Goal: Complete application form: Complete application form

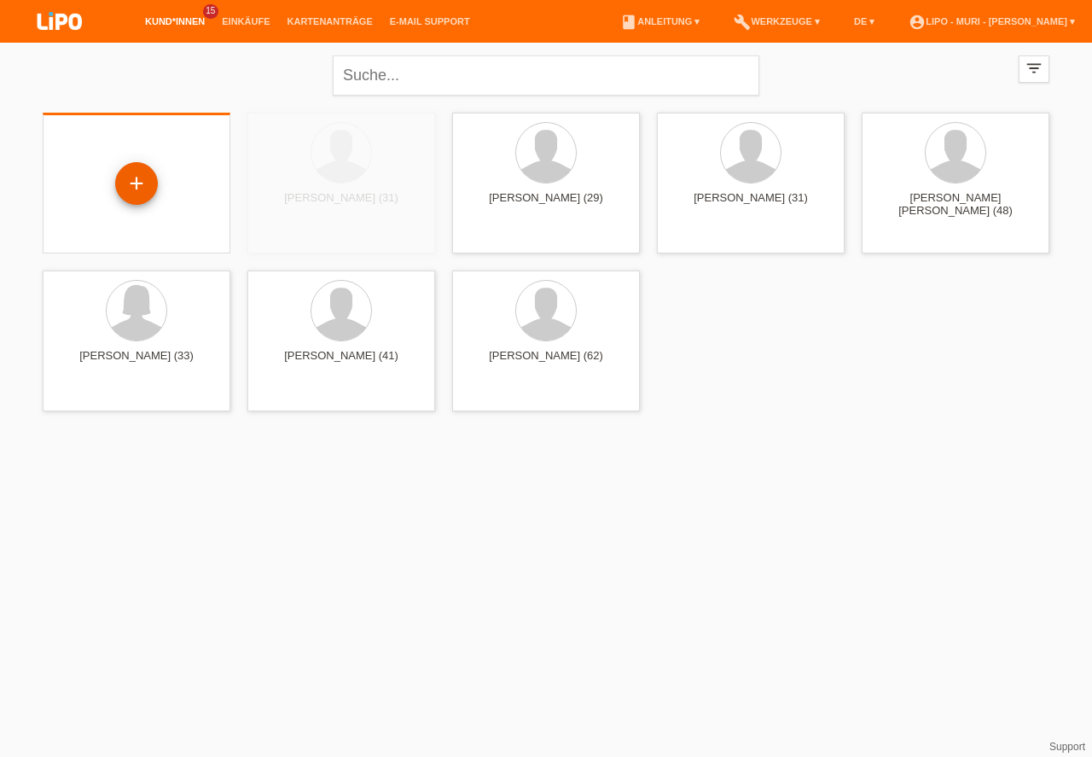
click at [126, 174] on div "+" at bounding box center [136, 183] width 41 height 29
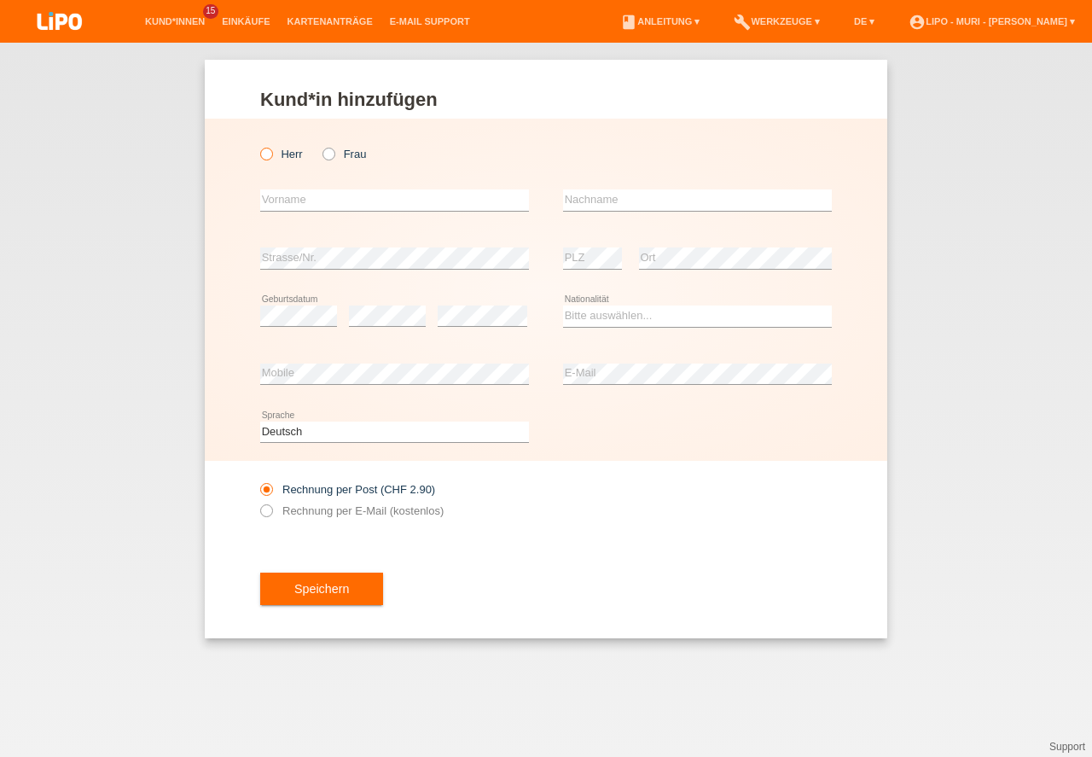
click at [258, 145] on icon at bounding box center [258, 145] width 0 height 0
click at [270, 153] on input "Herr" at bounding box center [265, 153] width 11 height 11
radio input "true"
click at [299, 202] on input "text" at bounding box center [394, 199] width 269 height 21
type input "k"
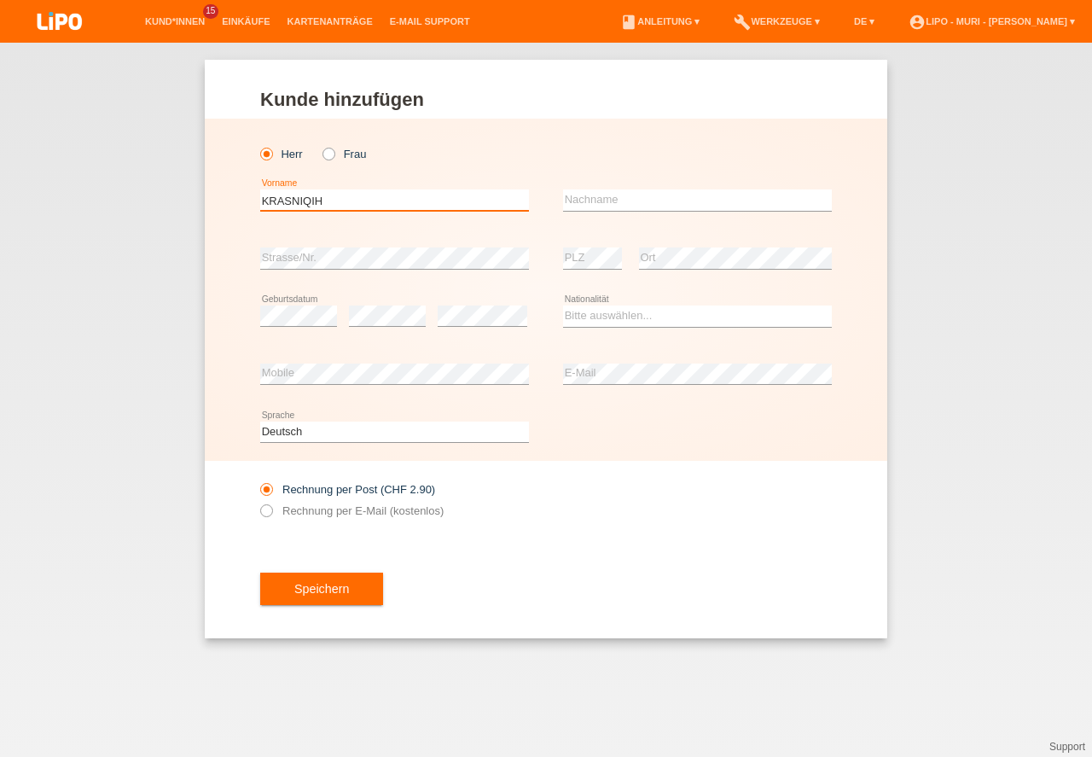
type input "KRASNIQI"
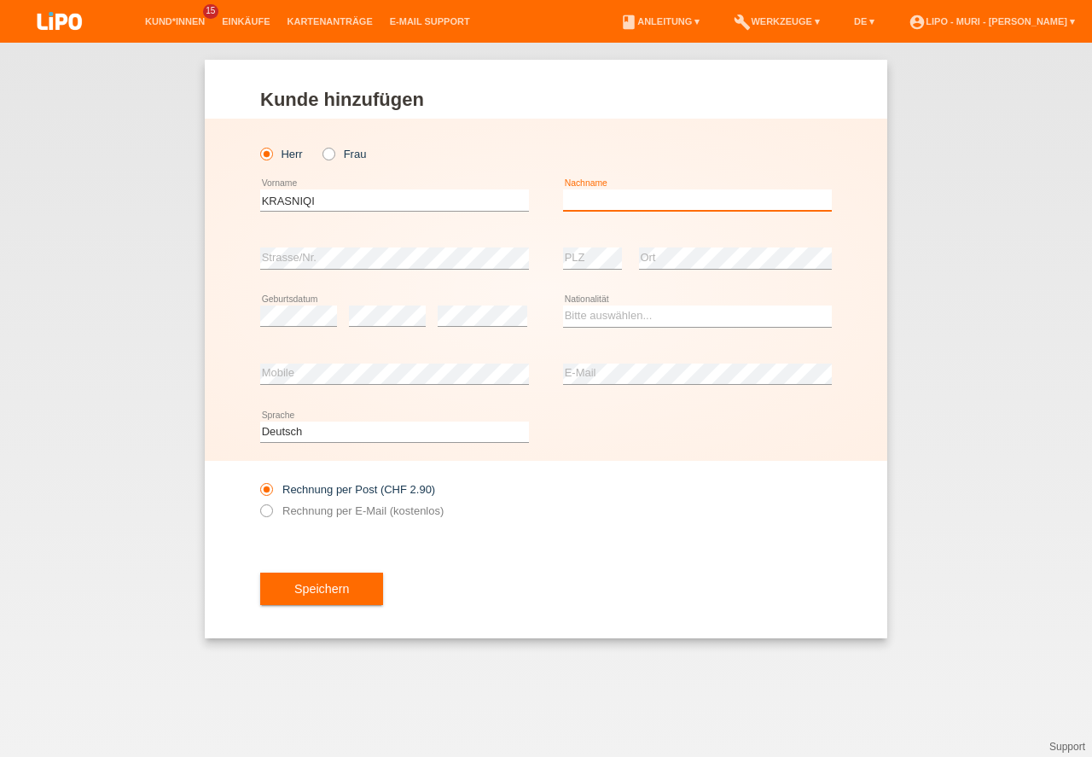
click at [652, 202] on input "text" at bounding box center [697, 199] width 269 height 21
type input "HAJREDIN"
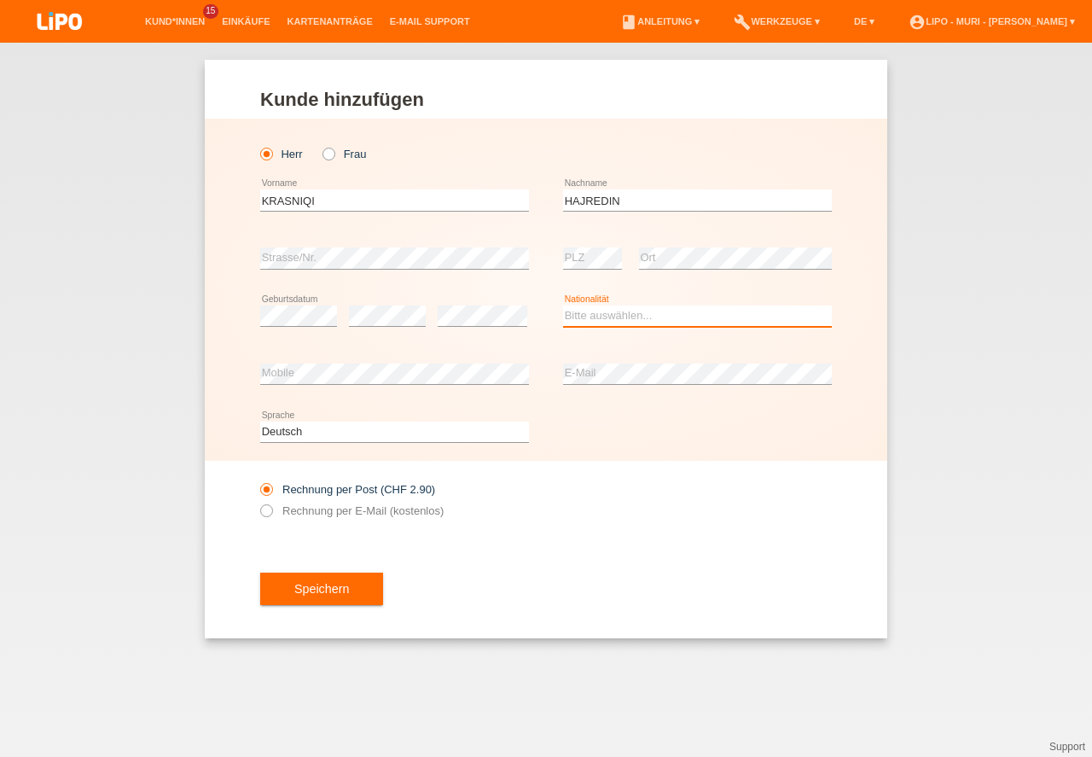
click at [601, 310] on select "Bitte auswählen... Schweiz Deutschland Liechtenstein Österreich ------------ Af…" at bounding box center [697, 315] width 269 height 20
select select "CH"
click at [0, 0] on option "[GEOGRAPHIC_DATA]" at bounding box center [0, 0] width 0 height 0
click at [258, 502] on icon at bounding box center [258, 502] width 0 height 0
click at [269, 512] on input "Rechnung per E-Mail (kostenlos)" at bounding box center [265, 514] width 11 height 21
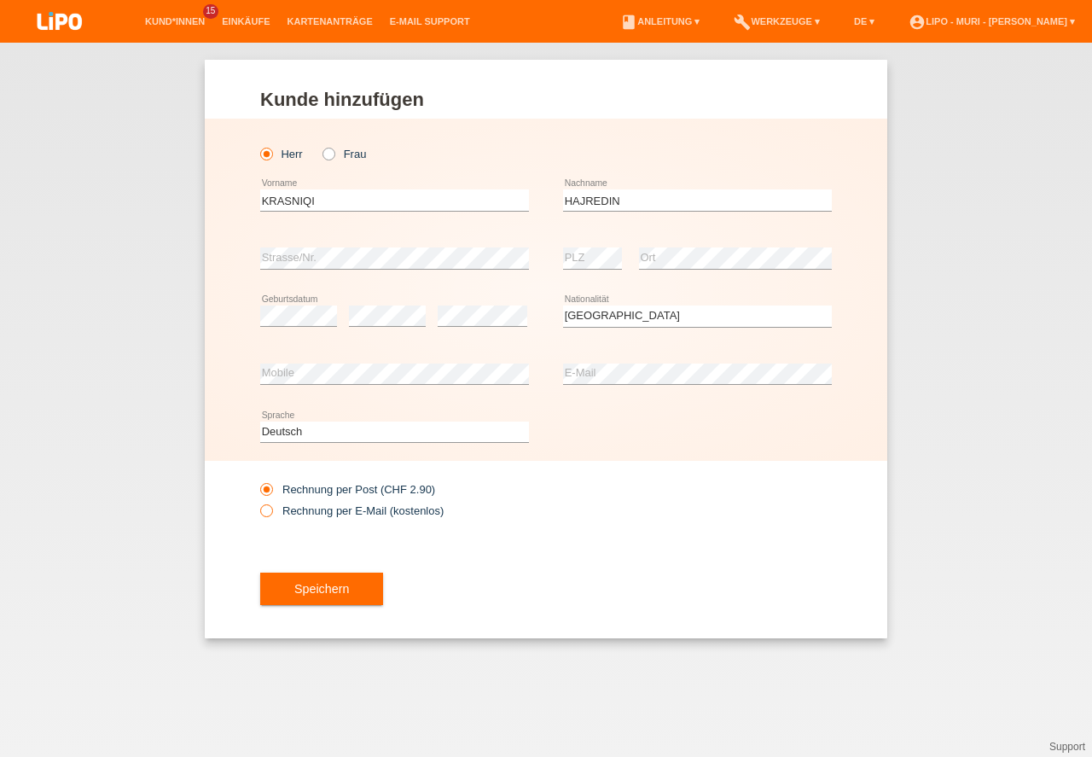
radio input "true"
click at [333, 596] on button "Speichern" at bounding box center [321, 588] width 123 height 32
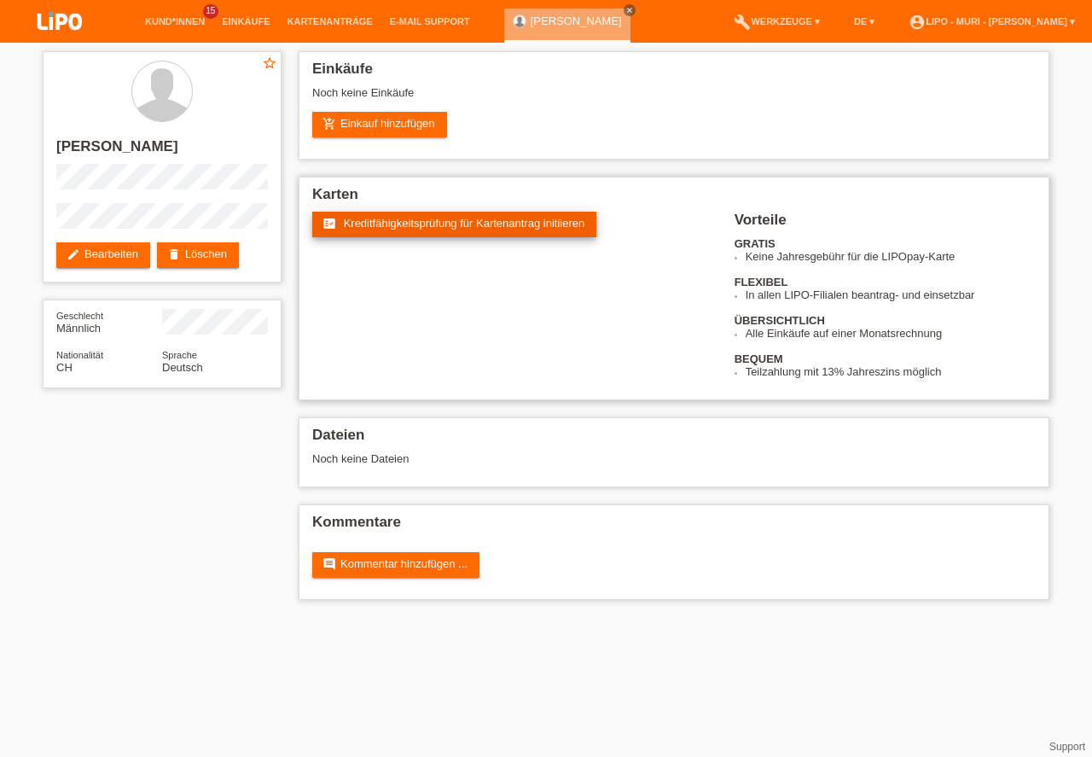
click at [485, 224] on span "Kreditfähigkeitsprüfung für Kartenantrag initiieren" at bounding box center [464, 223] width 241 height 13
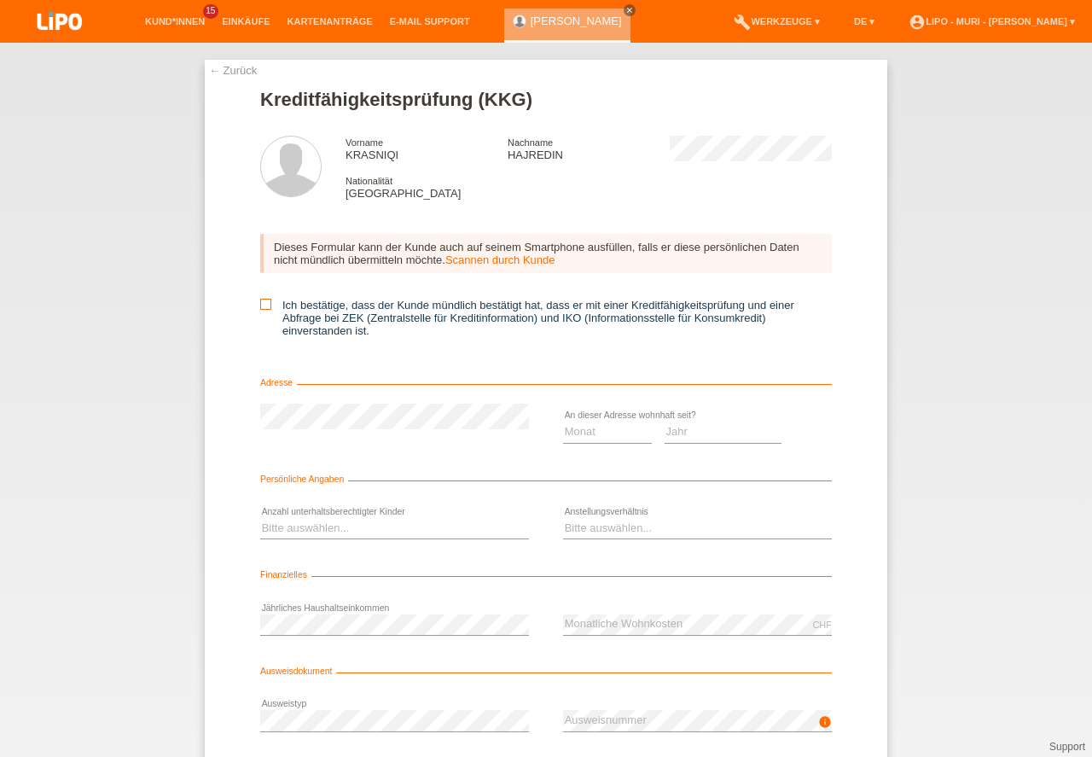
click at [263, 303] on icon at bounding box center [265, 304] width 11 height 11
click at [263, 303] on input "Ich bestätige, dass der Kunde mündlich bestätigt hat, dass er mit einer Kreditf…" at bounding box center [265, 304] width 11 height 11
checkbox input "true"
click at [585, 425] on select "Monat 01 02 03 04 05 06 07 08 09 10" at bounding box center [607, 431] width 89 height 20
select select "07"
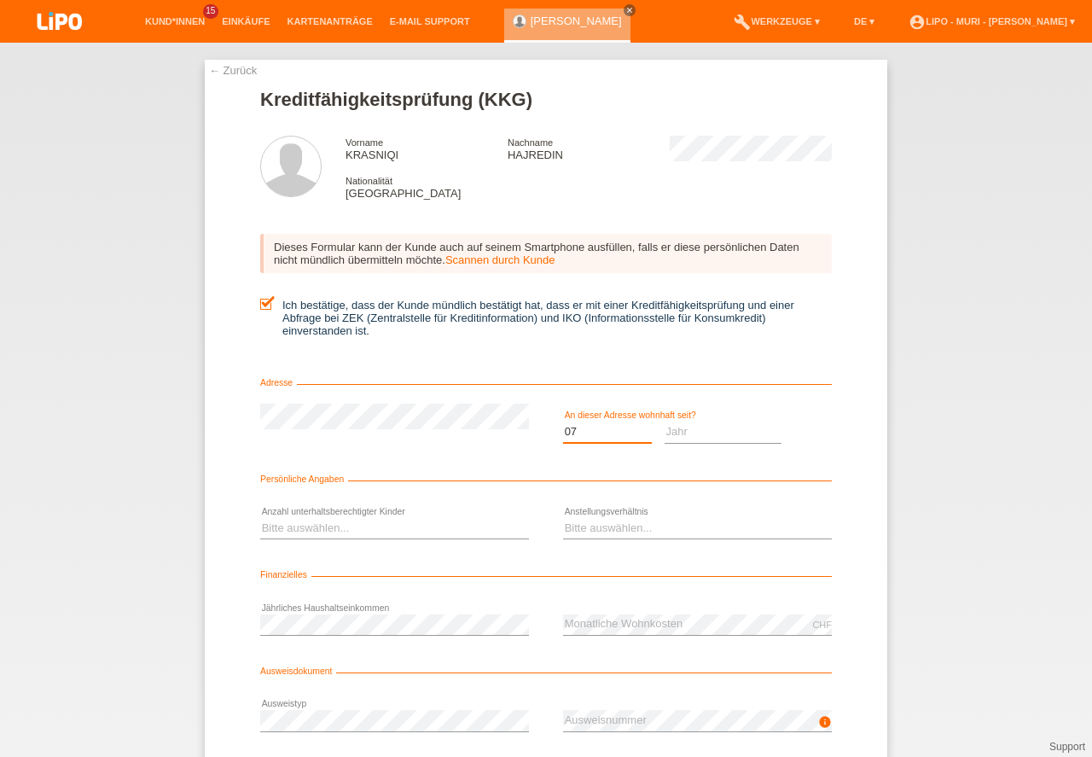
click at [0, 0] on option "07" at bounding box center [0, 0] width 0 height 0
click at [680, 433] on select "Jahr 2025 2024 2023 2022 2021 2020 2019 2018 2017 2016 2015 2014 2013 2012 2011…" at bounding box center [724, 431] width 118 height 20
select select "2015"
click at [0, 0] on option "2015" at bounding box center [0, 0] width 0 height 0
click at [378, 520] on select "Bitte auswählen... 0 1 2 3 4 5 6 7 8 9" at bounding box center [394, 528] width 269 height 20
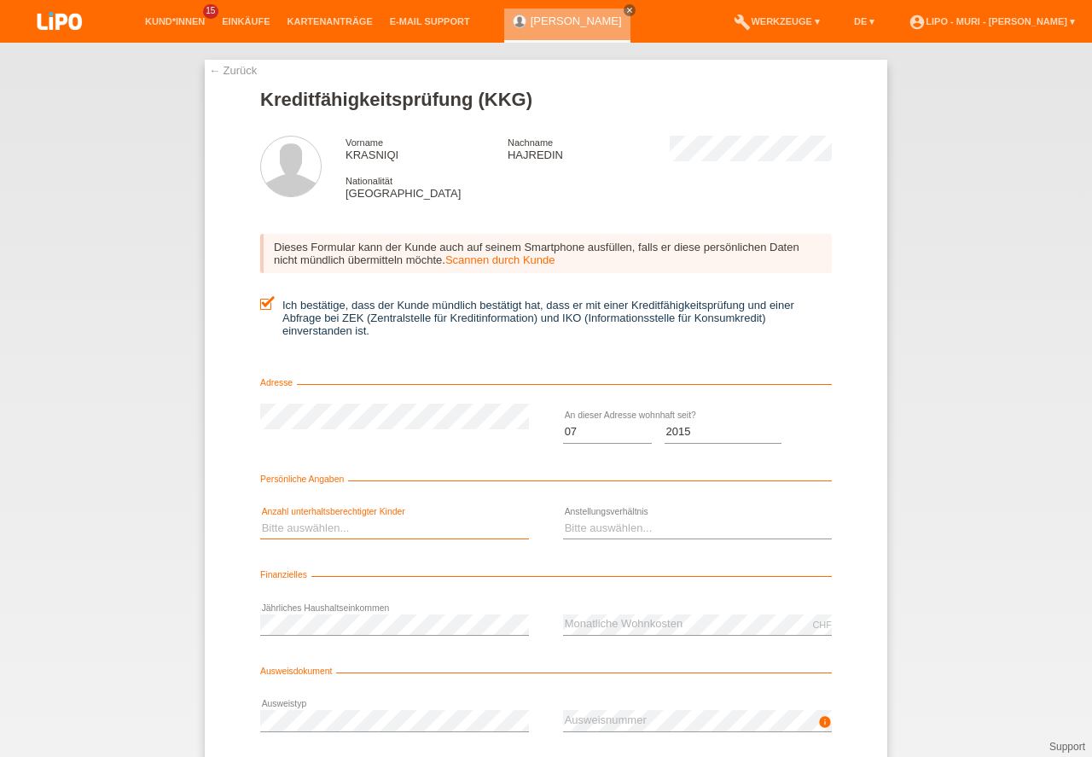
select select "0"
click at [0, 0] on option "0" at bounding box center [0, 0] width 0 height 0
click at [628, 520] on select "Bitte auswählen... Unbefristet Befristet Lehrling/Student Pensioniert Nicht arb…" at bounding box center [697, 528] width 269 height 20
select select "UNLIMITED"
click at [0, 0] on option "Unbefristet" at bounding box center [0, 0] width 0 height 0
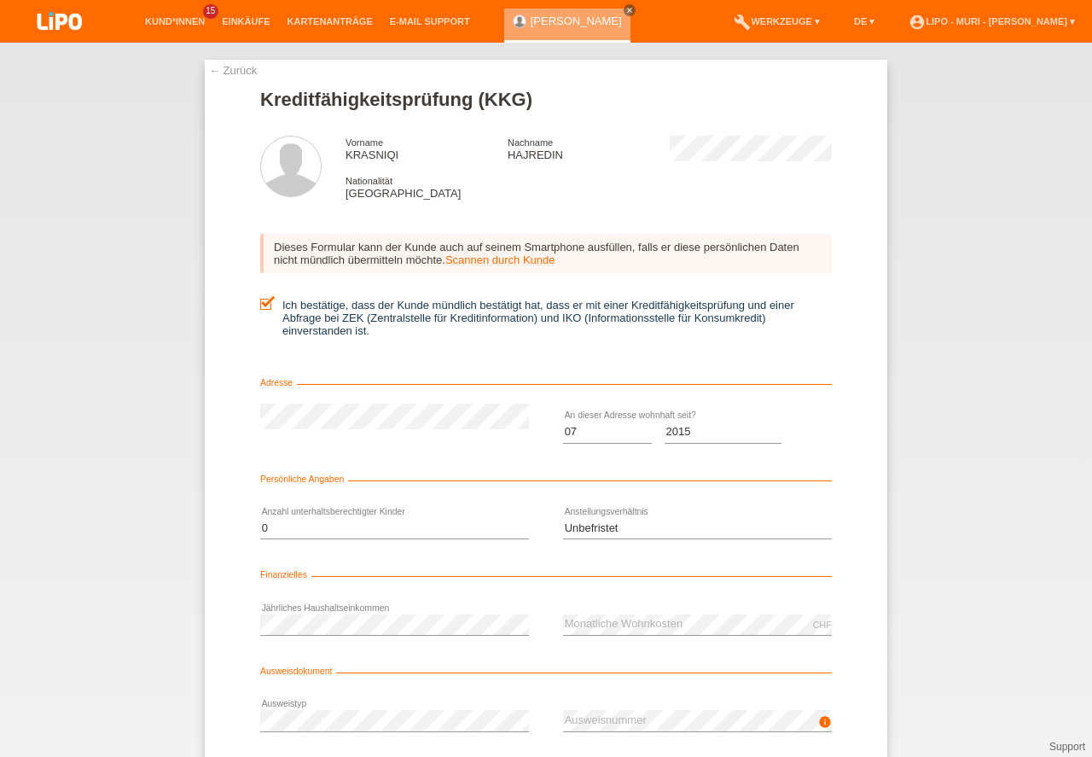
click at [329, 603] on div "error Jährliches Haushaltseinkommen" at bounding box center [394, 625] width 269 height 58
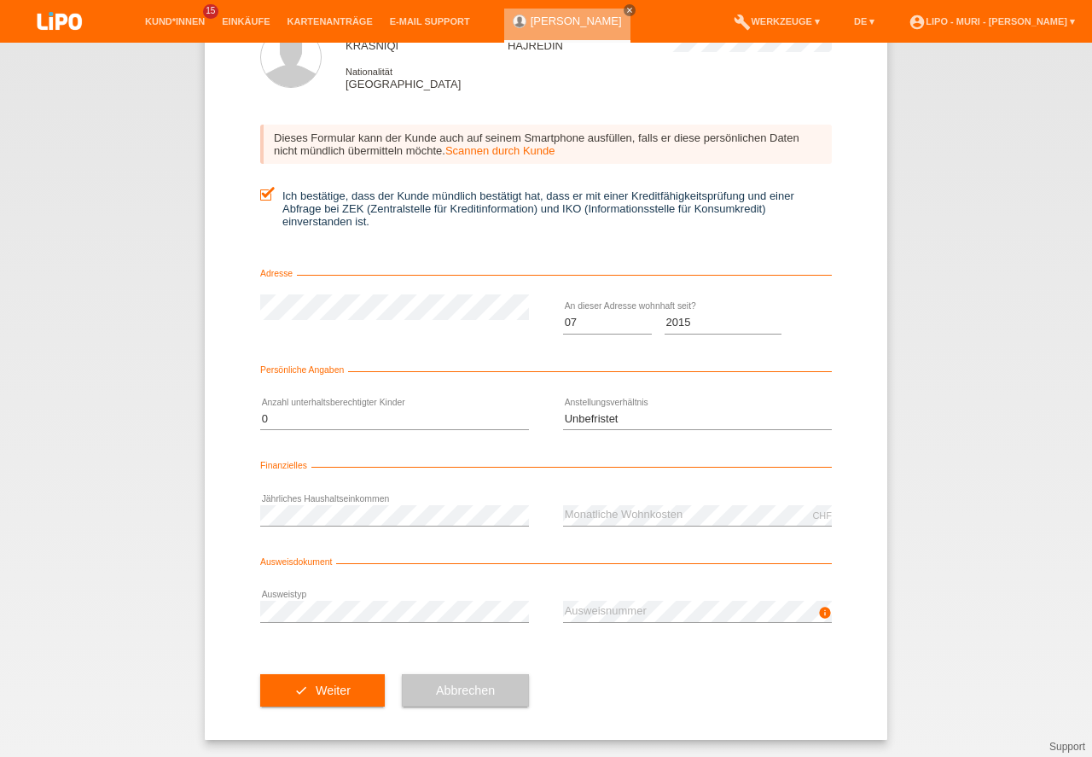
click at [352, 595] on div "error Ausweistyp" at bounding box center [394, 612] width 269 height 58
click at [311, 589] on div "error Ausweistyp" at bounding box center [394, 612] width 269 height 58
click at [292, 685] on button "check Weiter" at bounding box center [322, 690] width 125 height 32
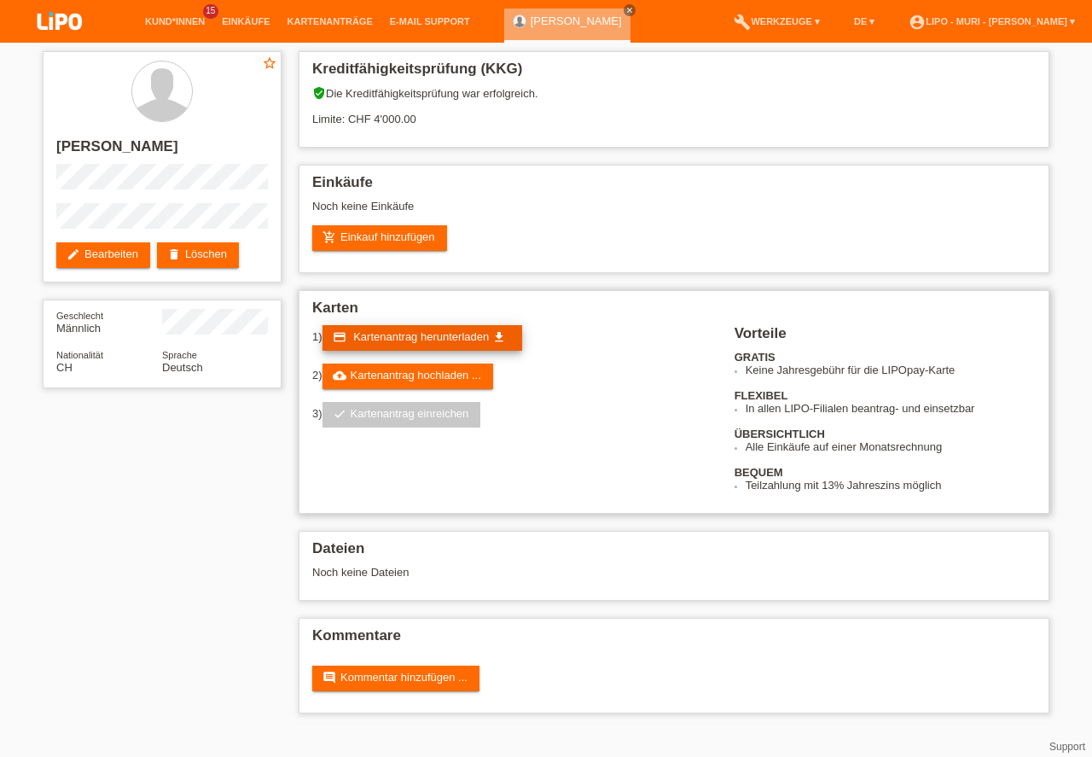
click at [431, 333] on span "Kartenantrag herunterladen" at bounding box center [421, 336] width 136 height 13
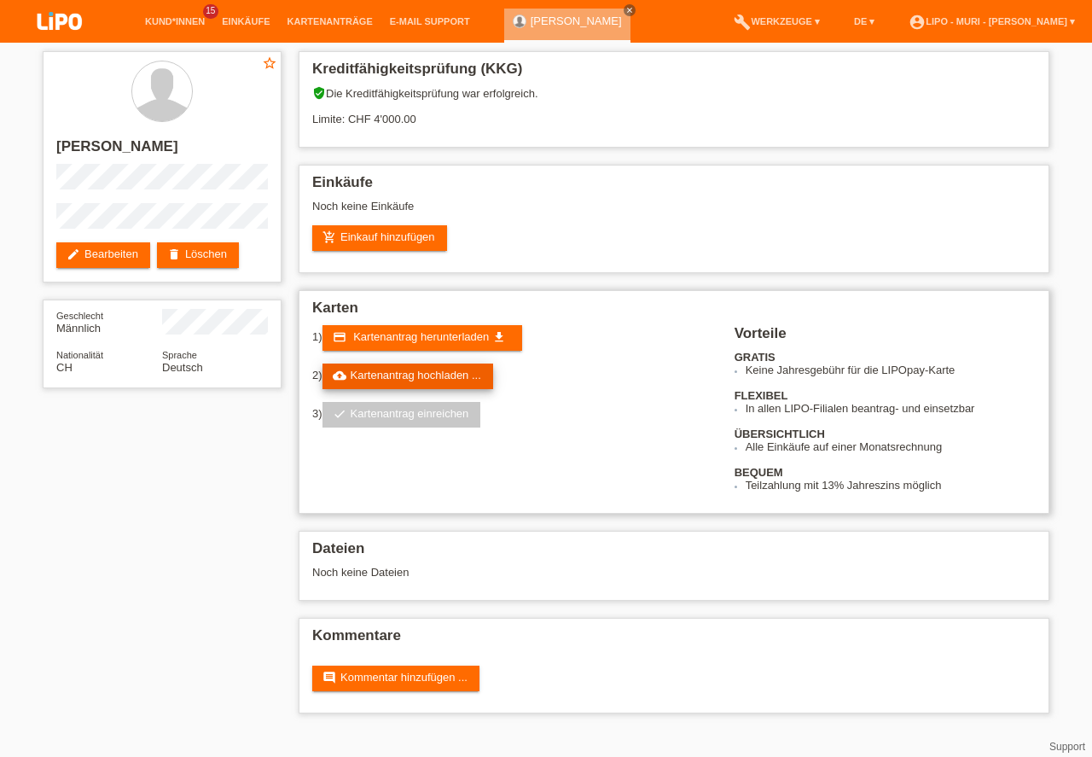
click at [456, 378] on link "cloud_upload Kartenantrag hochladen ..." at bounding box center [407, 376] width 171 height 26
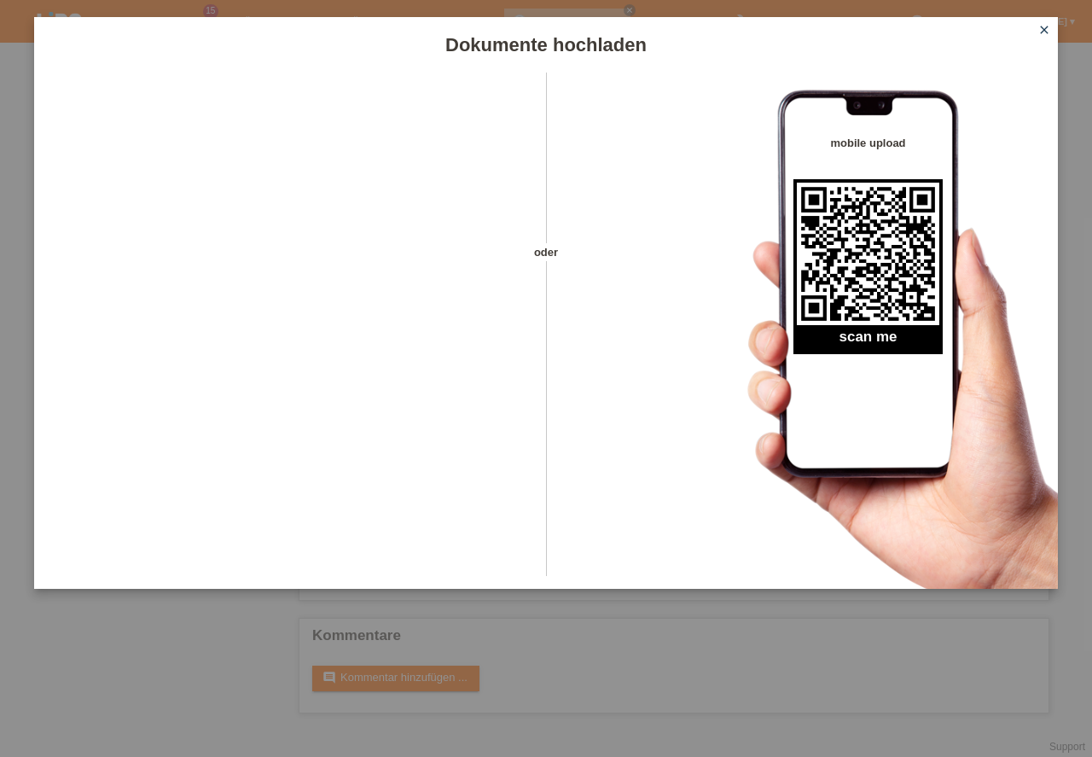
click at [1049, 28] on icon "close" at bounding box center [1044, 30] width 14 height 14
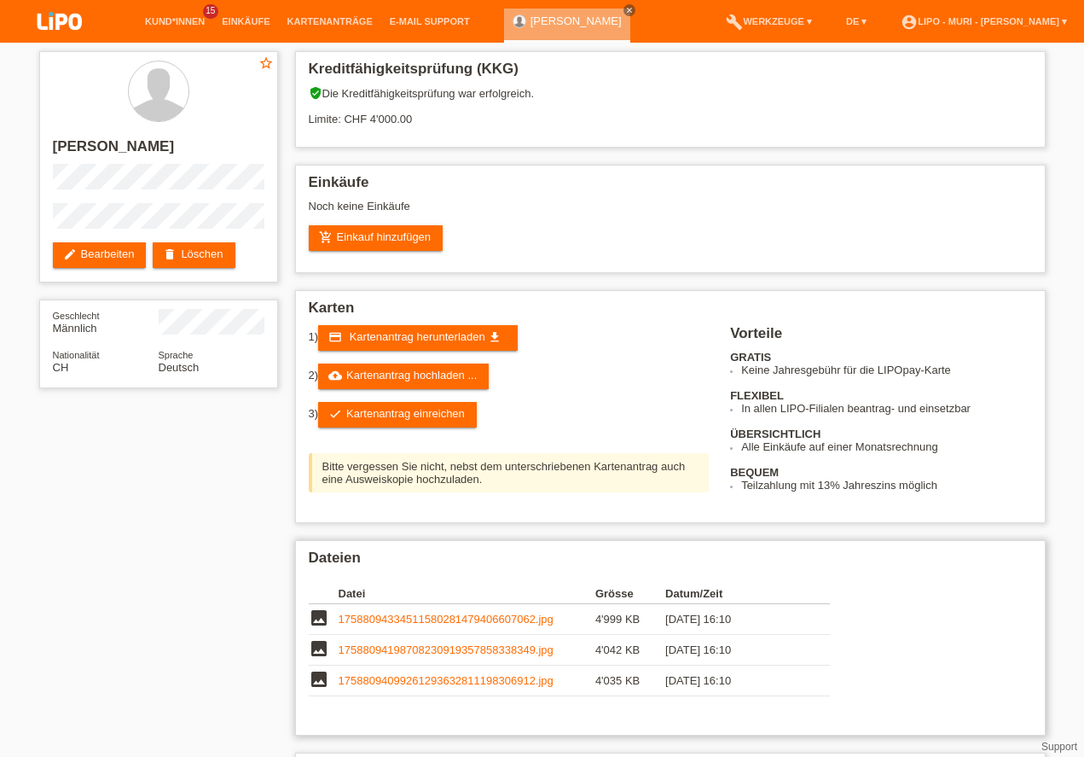
scroll to position [49, 0]
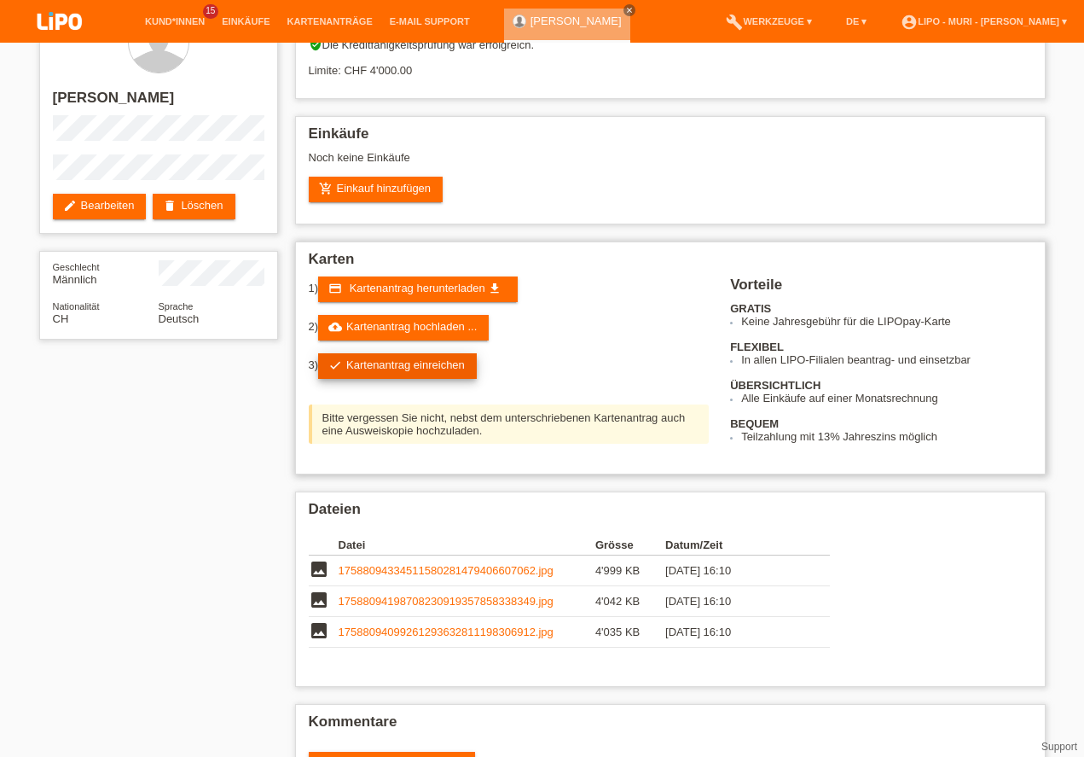
click at [408, 361] on link "check Kartenantrag einreichen" at bounding box center [397, 366] width 159 height 26
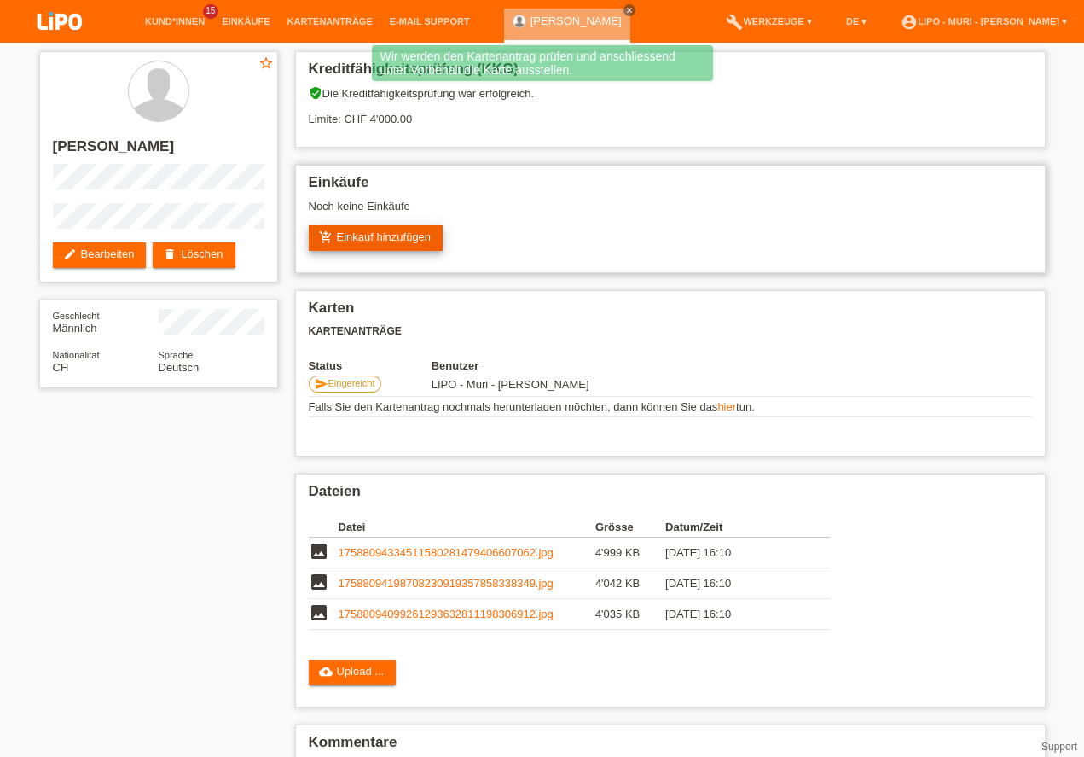
click at [383, 236] on link "add_shopping_cart Einkauf hinzufügen" at bounding box center [376, 238] width 135 height 26
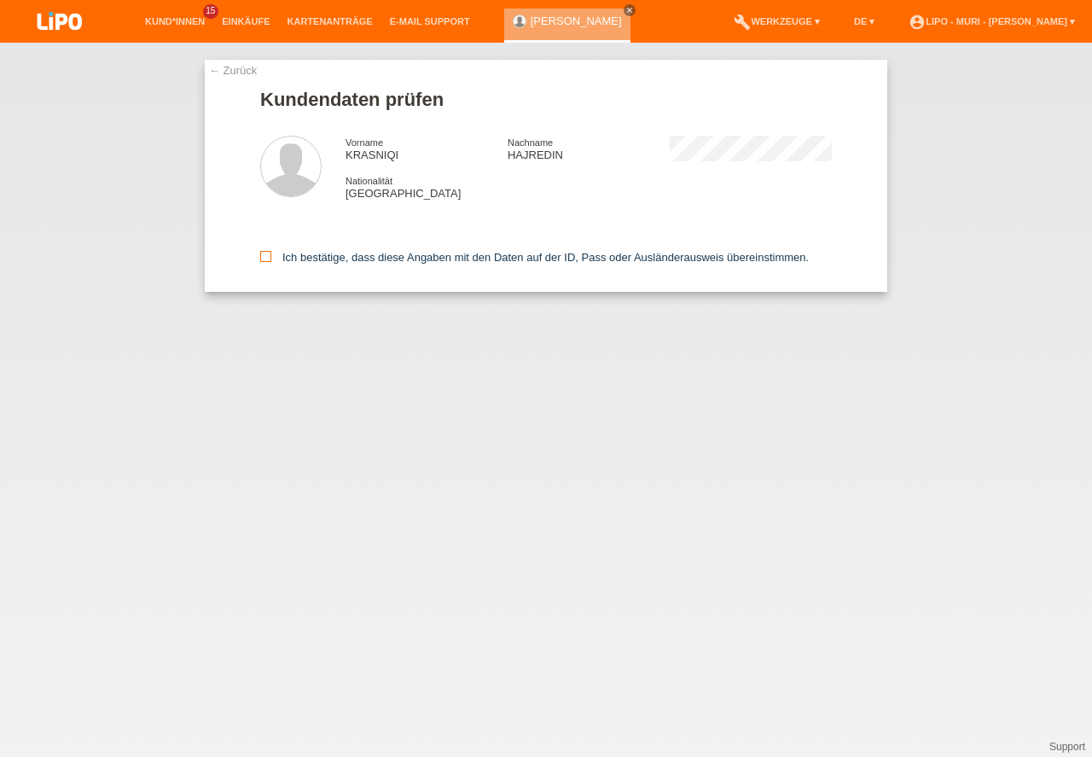
click at [268, 252] on icon at bounding box center [265, 256] width 11 height 11
click at [268, 252] on input "Ich bestätige, dass diese Angaben mit den Daten auf der ID, Pass oder Ausländer…" at bounding box center [265, 256] width 11 height 11
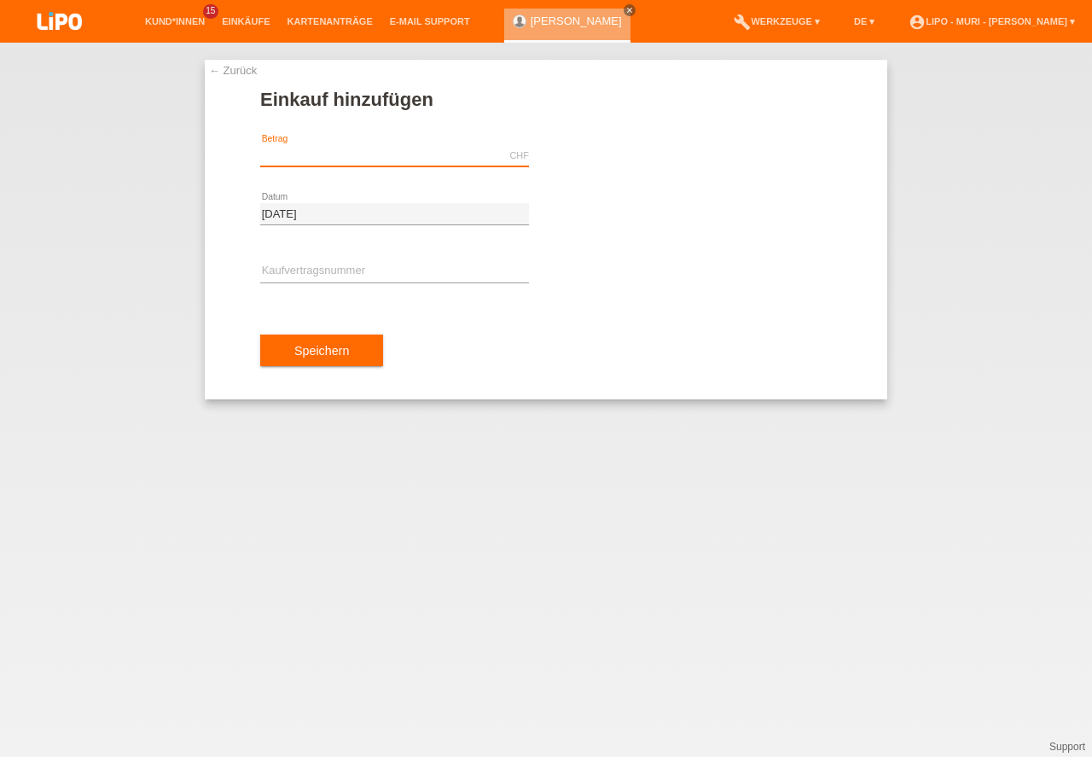
click at [352, 156] on input "text" at bounding box center [394, 155] width 269 height 21
type input "1358.40"
click at [317, 266] on input "text" at bounding box center [394, 271] width 269 height 21
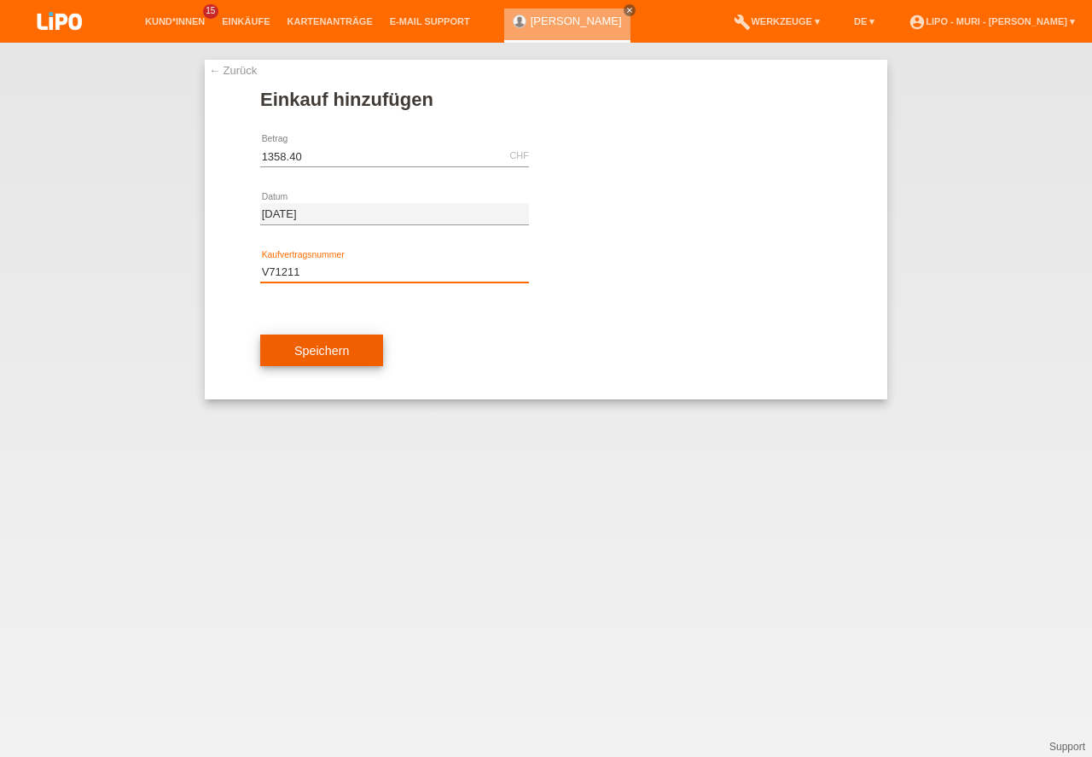
type input "V71211"
click at [328, 358] on button "Speichern" at bounding box center [321, 350] width 123 height 32
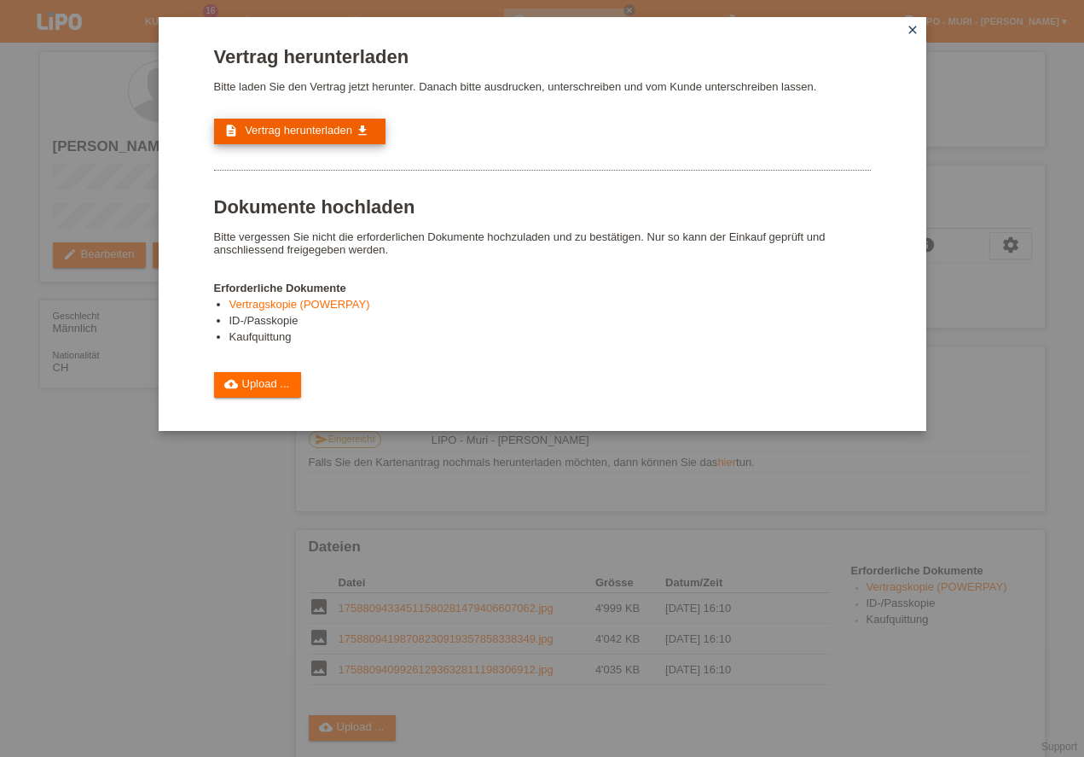
click at [319, 125] on span "Vertrag herunterladen" at bounding box center [298, 130] width 107 height 13
click at [267, 384] on link "cloud_upload Upload ..." at bounding box center [258, 385] width 88 height 26
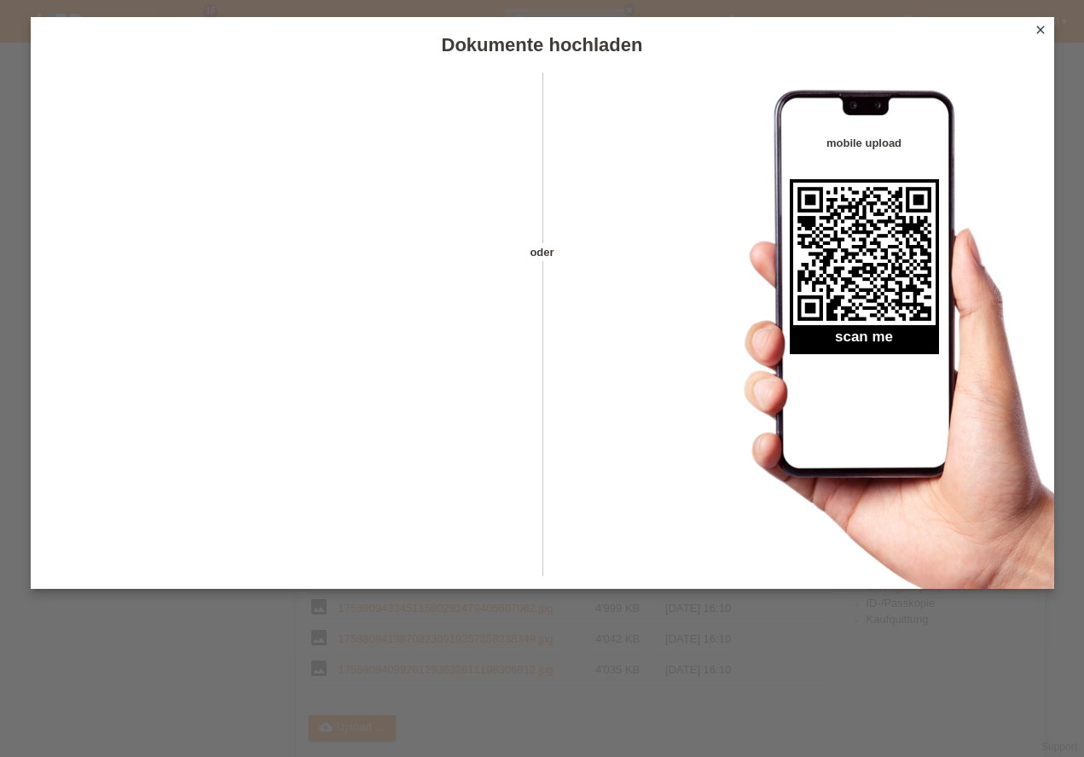
click at [1037, 26] on icon "close" at bounding box center [1041, 30] width 14 height 14
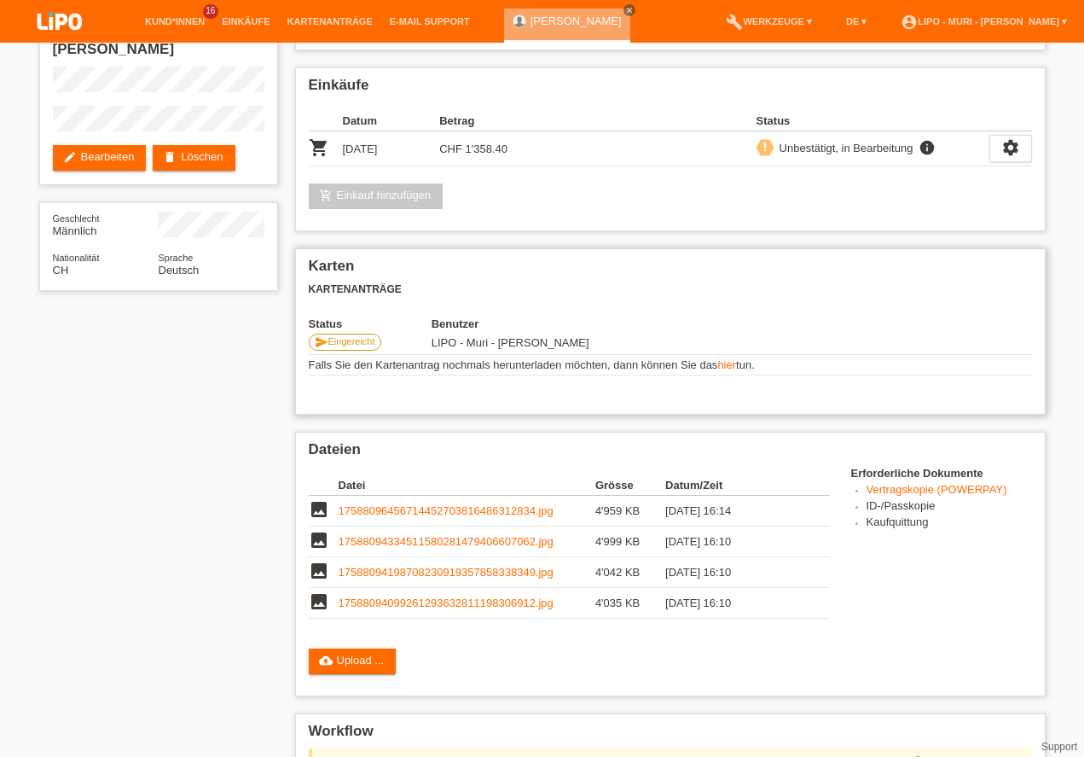
scroll to position [146, 0]
click at [361, 648] on link "cloud_upload Upload ..." at bounding box center [353, 661] width 88 height 26
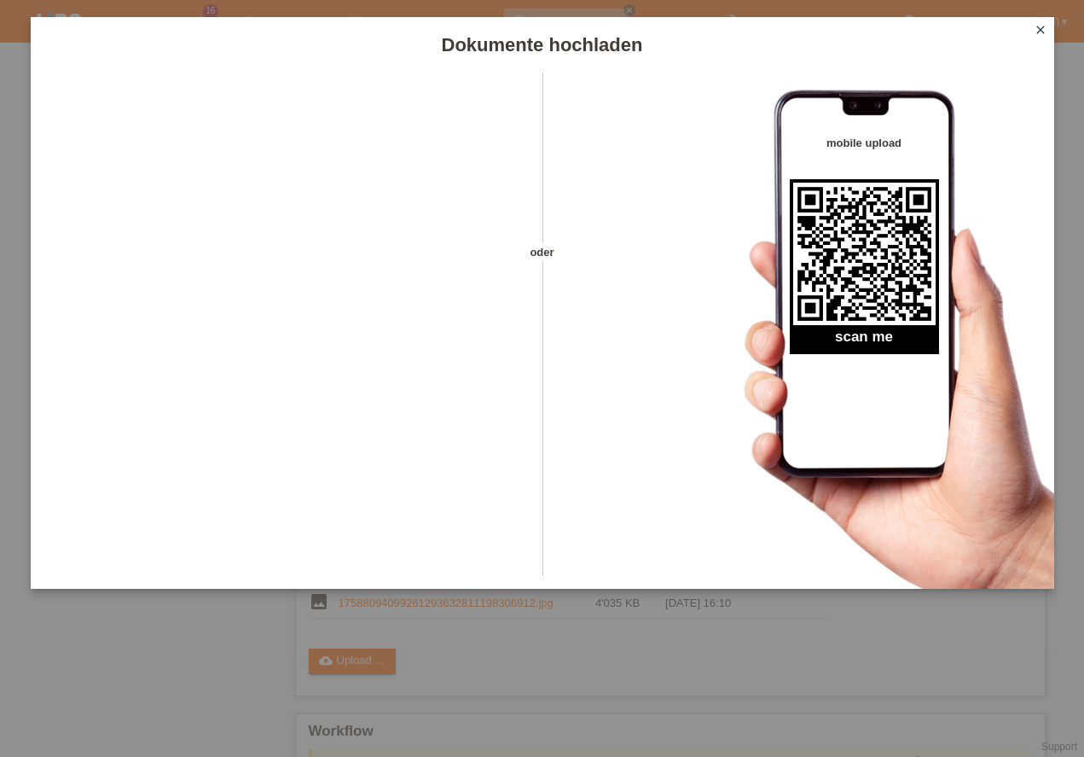
click at [1043, 26] on icon "close" at bounding box center [1041, 30] width 14 height 14
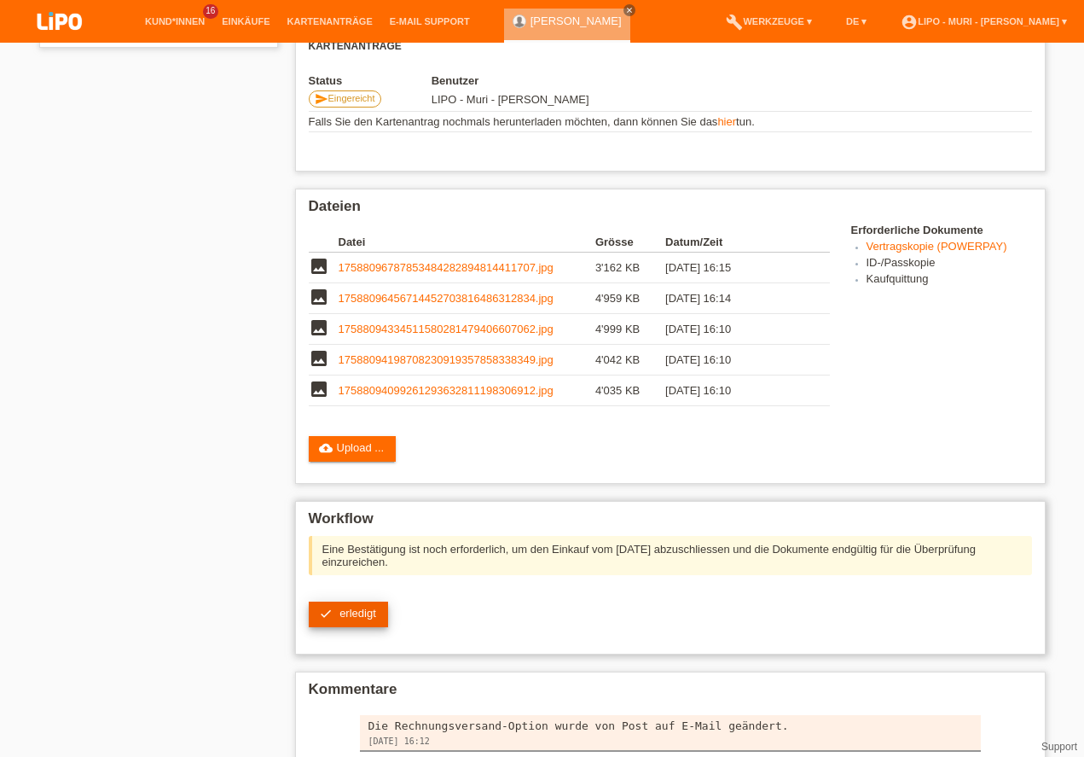
scroll to position [340, 0]
click at [343, 620] on link "check erledigt" at bounding box center [348, 614] width 79 height 26
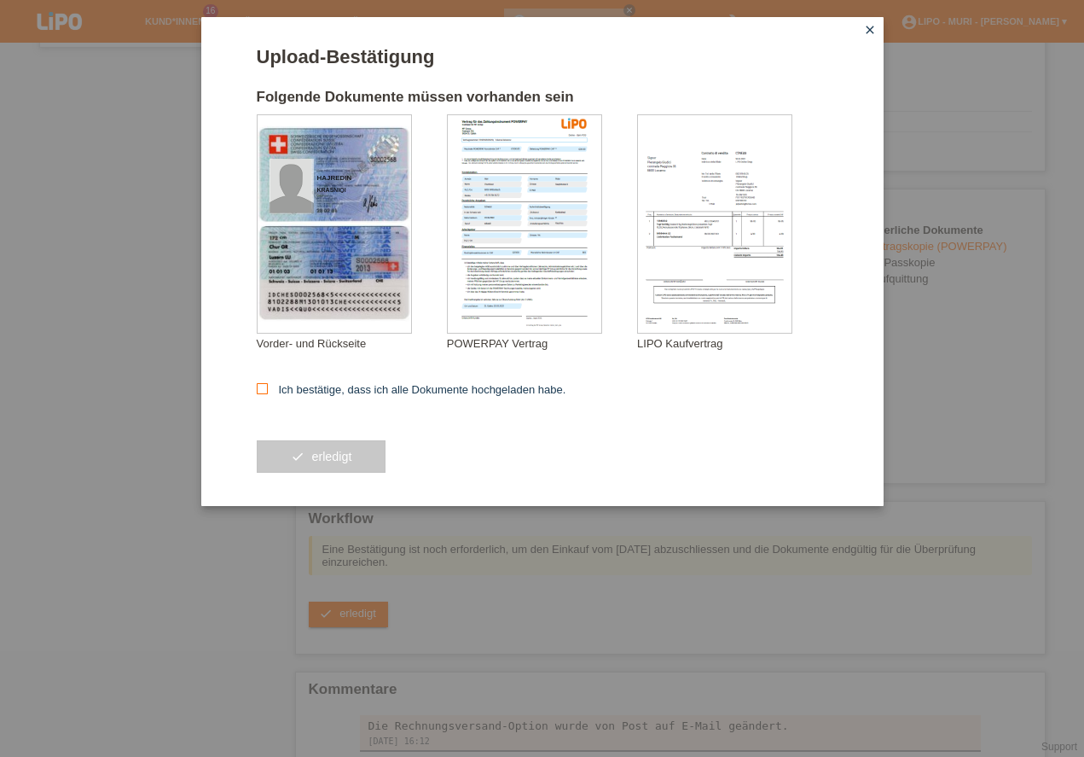
click at [266, 386] on icon at bounding box center [262, 388] width 11 height 11
click at [266, 386] on input "Ich bestätige, dass ich alle Dokumente hochgeladen habe." at bounding box center [262, 388] width 11 height 11
checkbox input "true"
click at [315, 460] on button "check erledigt" at bounding box center [322, 456] width 130 height 32
